Goal: Information Seeking & Learning: Find specific page/section

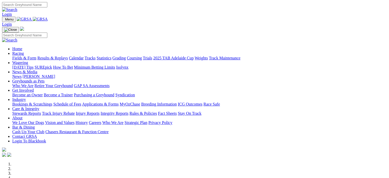
click at [128, 111] on link "Integrity Reports" at bounding box center [115, 113] width 28 height 4
